Goal: Task Accomplishment & Management: Manage account settings

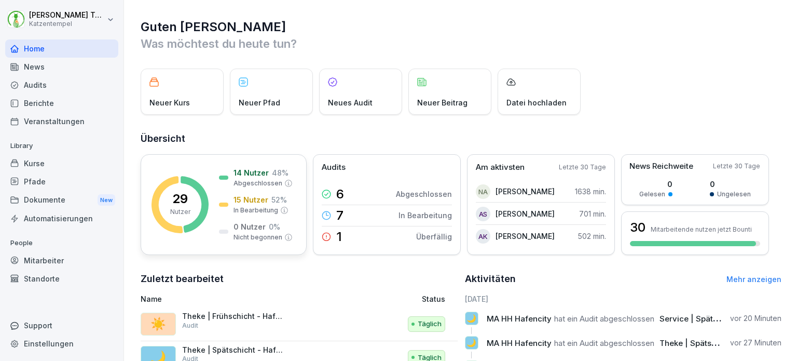
click at [193, 201] on rect at bounding box center [180, 204] width 57 height 57
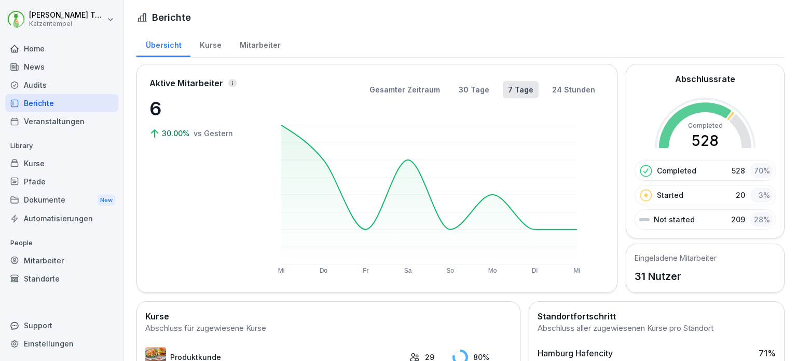
click at [266, 38] on div "Mitarbeiter" at bounding box center [259, 44] width 59 height 26
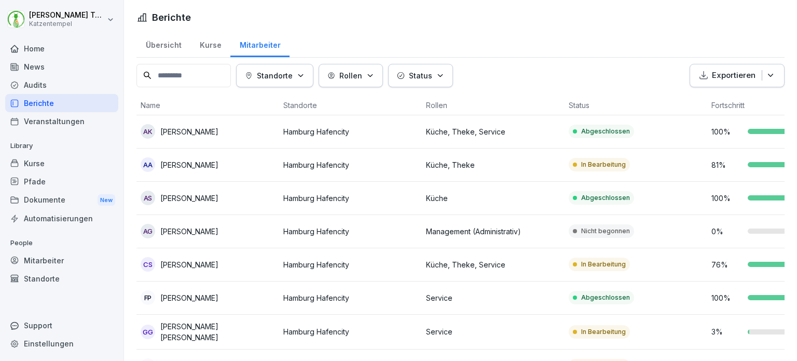
click at [267, 40] on div "Mitarbeiter" at bounding box center [259, 44] width 59 height 26
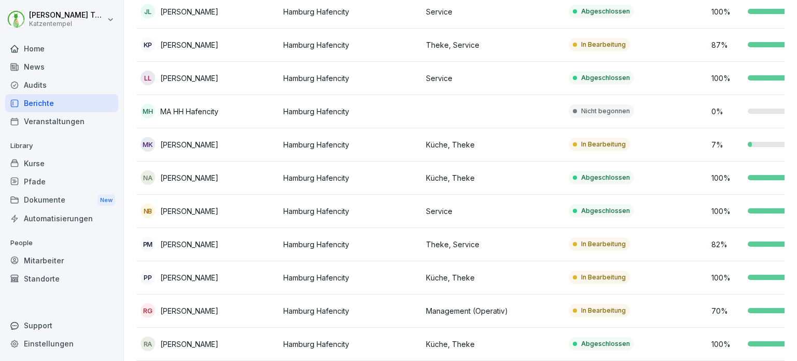
scroll to position [573, 0]
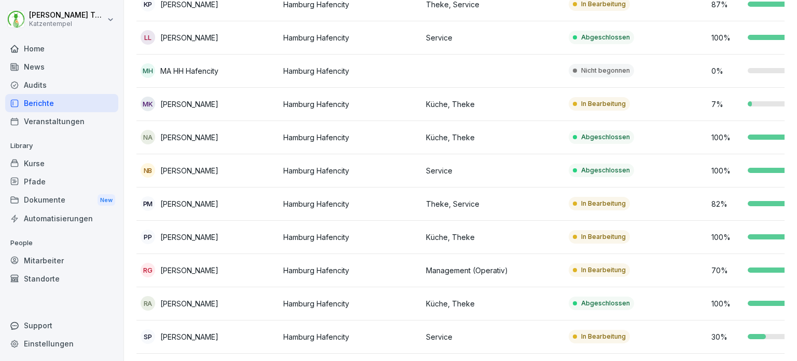
click at [660, 211] on td "In Bearbeitung" at bounding box center [636, 203] width 143 height 33
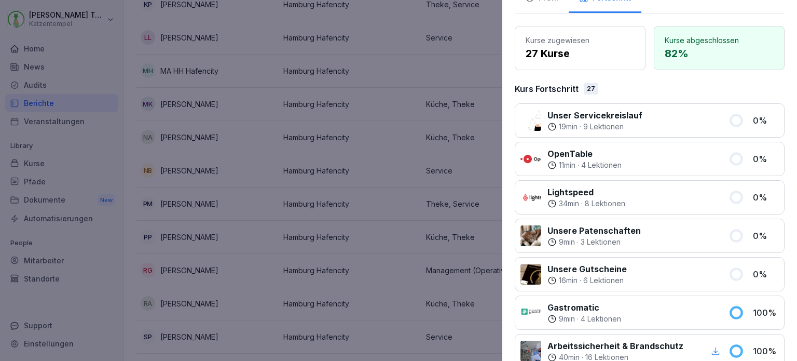
scroll to position [54, 0]
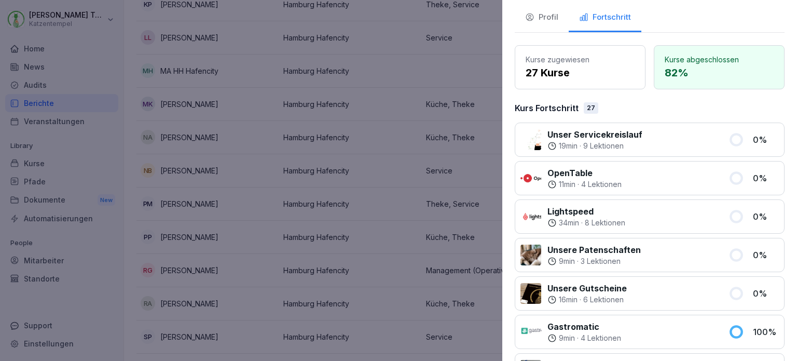
click at [448, 51] on div at bounding box center [398, 180] width 797 height 361
